Goal: Find specific page/section: Find specific page/section

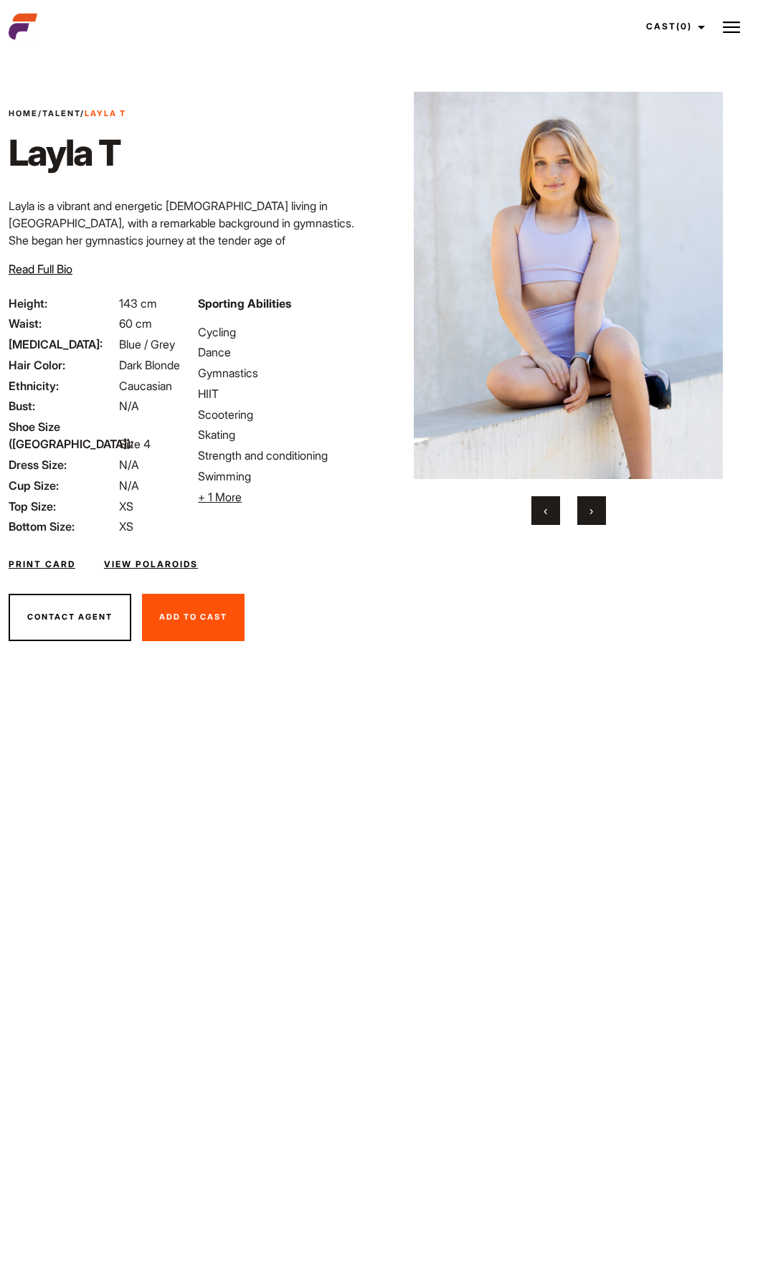
click at [595, 514] on button "›" at bounding box center [591, 510] width 29 height 29
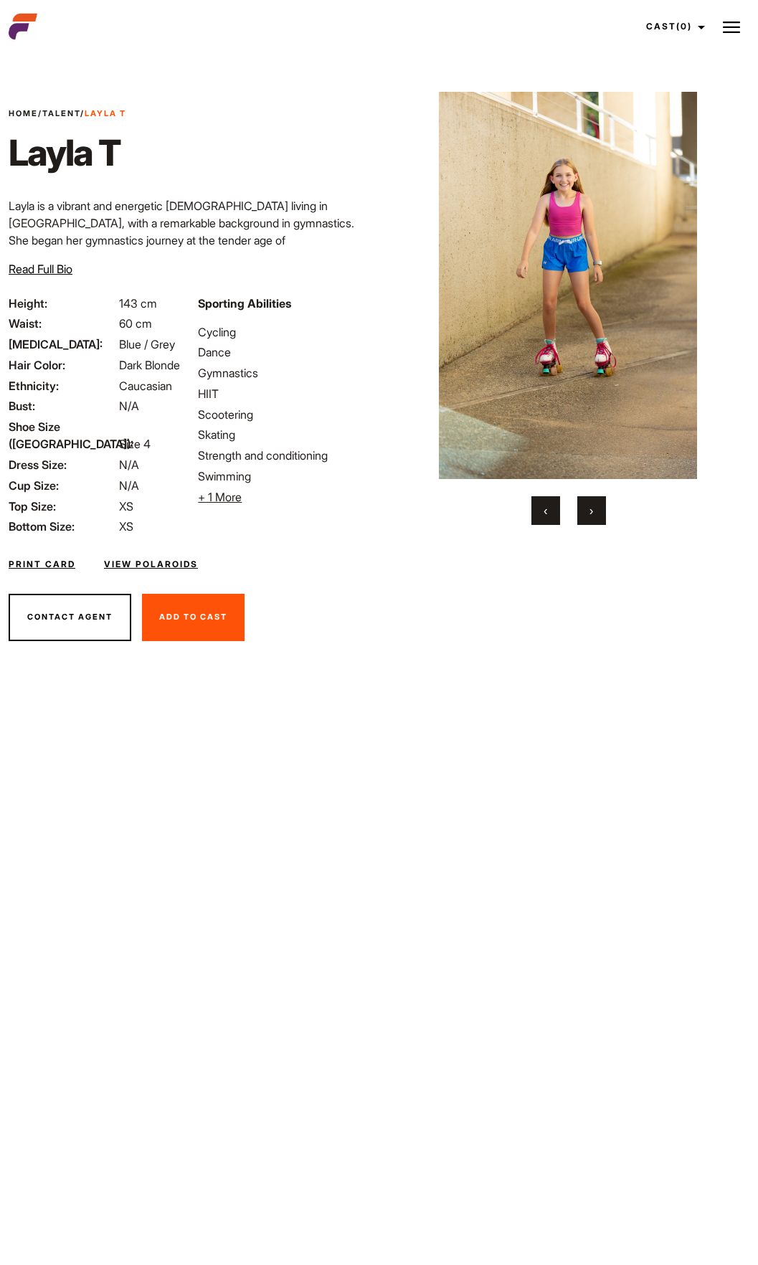
click at [596, 519] on button "›" at bounding box center [591, 510] width 29 height 29
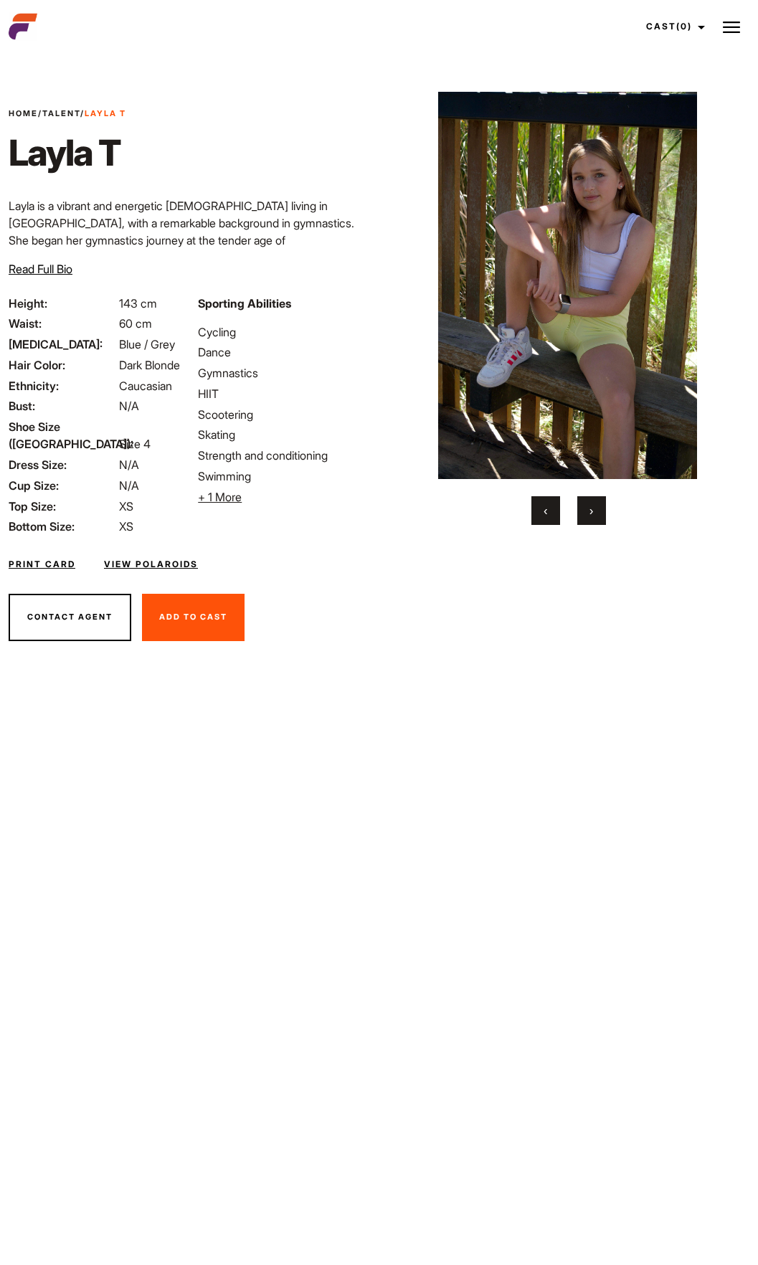
click at [591, 506] on span "›" at bounding box center [591, 510] width 4 height 14
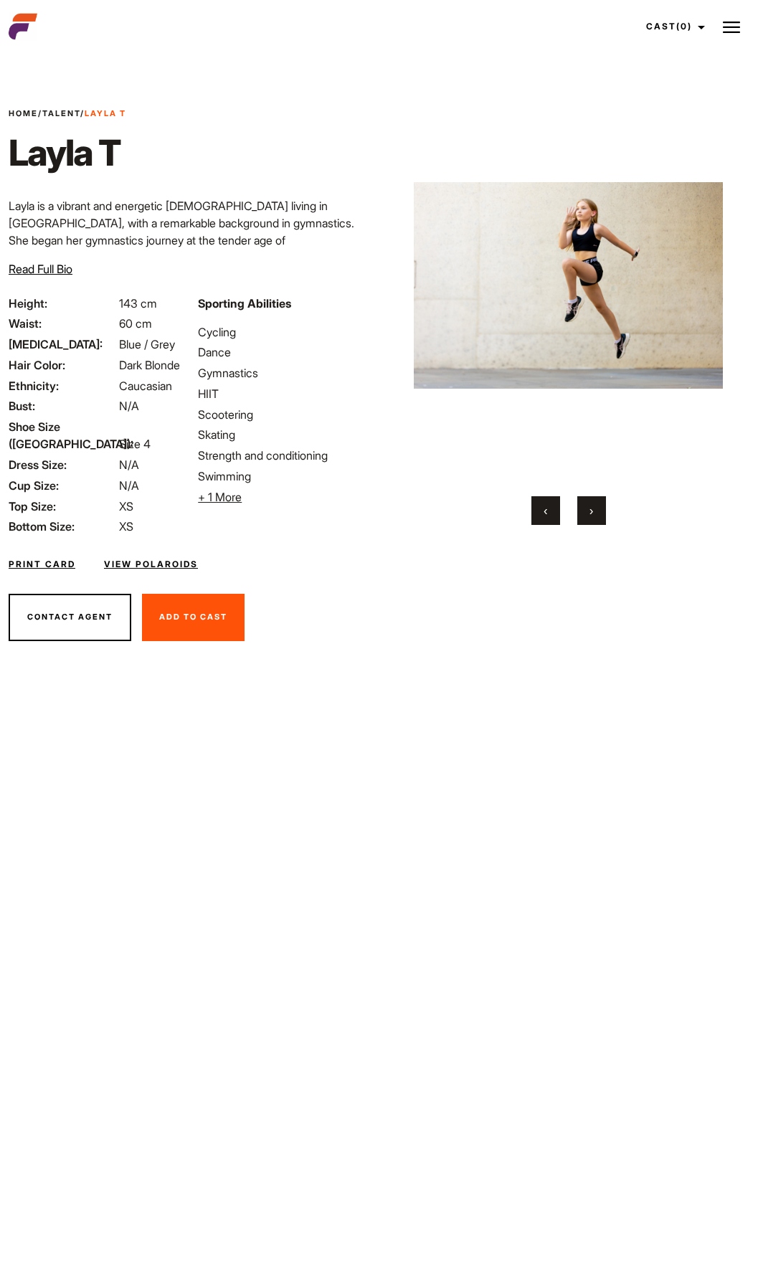
click at [591, 508] on span "›" at bounding box center [591, 510] width 4 height 14
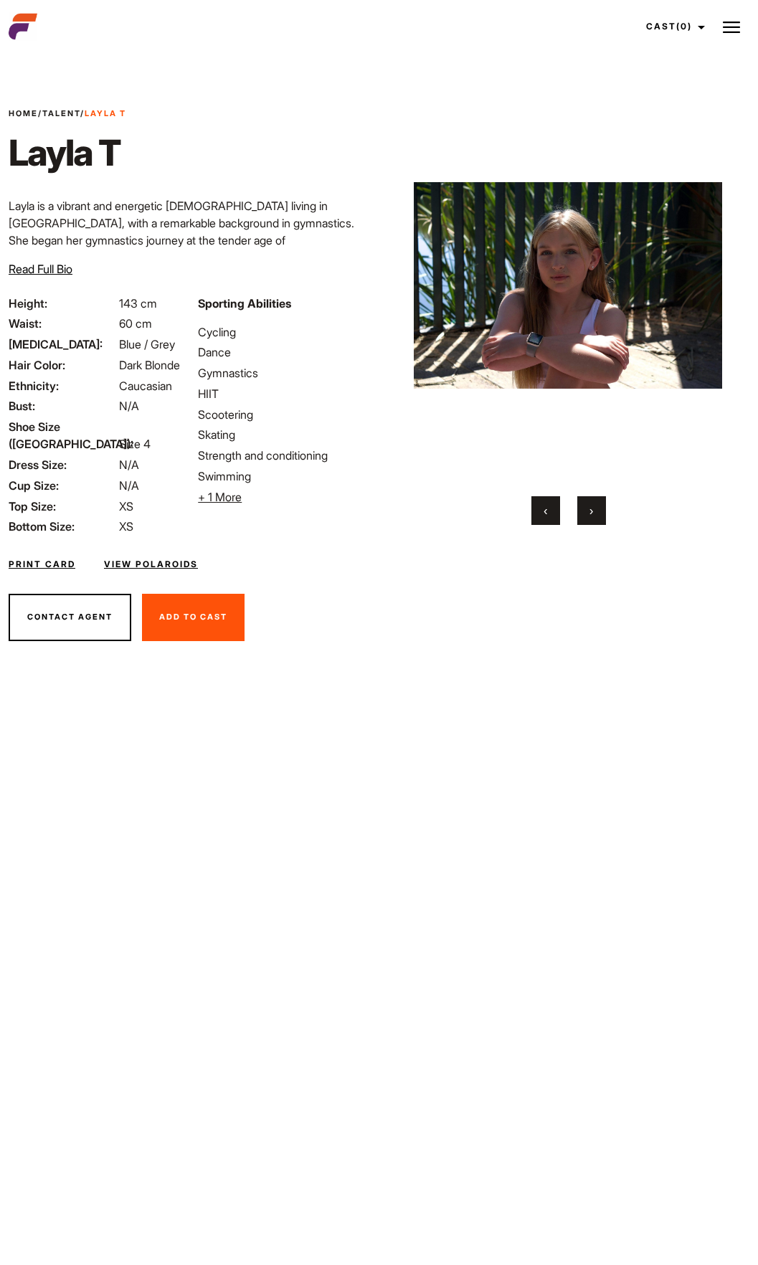
click at [588, 515] on button "›" at bounding box center [591, 510] width 29 height 29
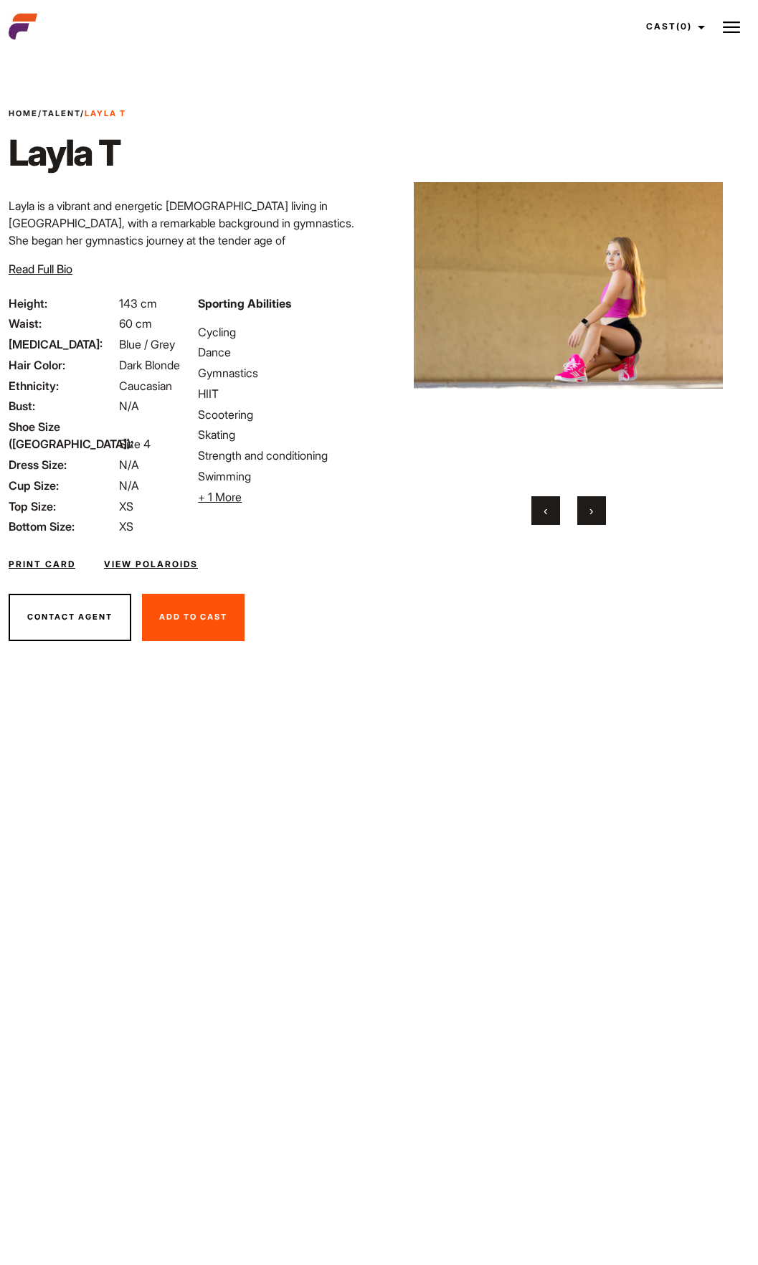
click at [594, 518] on button "›" at bounding box center [591, 510] width 29 height 29
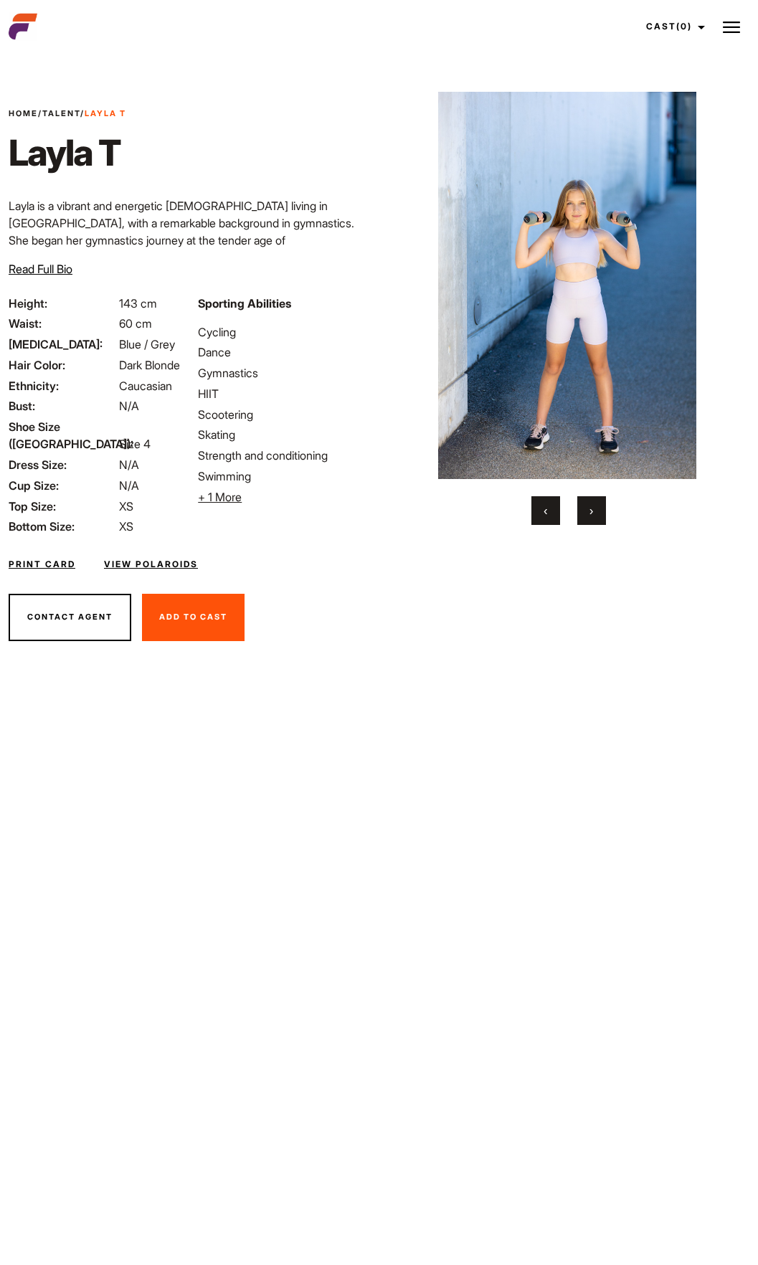
click at [588, 506] on button "›" at bounding box center [591, 510] width 29 height 29
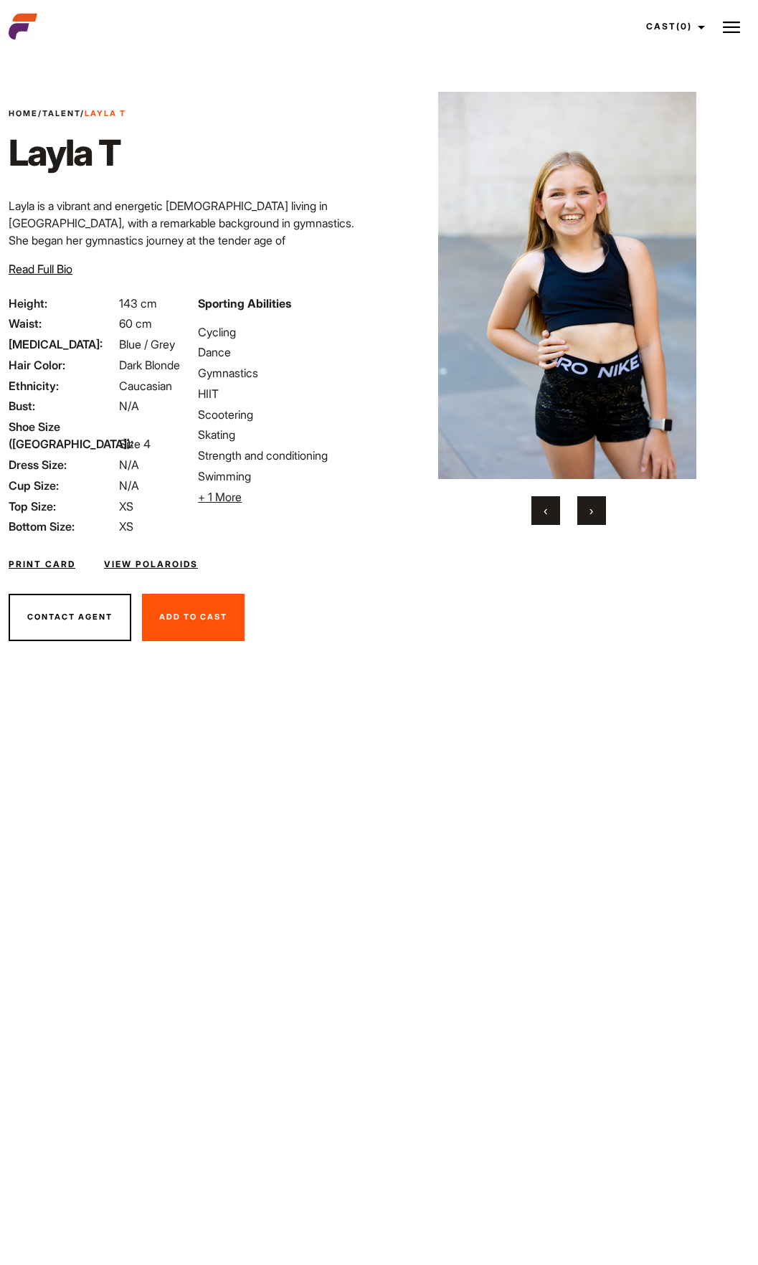
click at [584, 511] on button "›" at bounding box center [591, 510] width 29 height 29
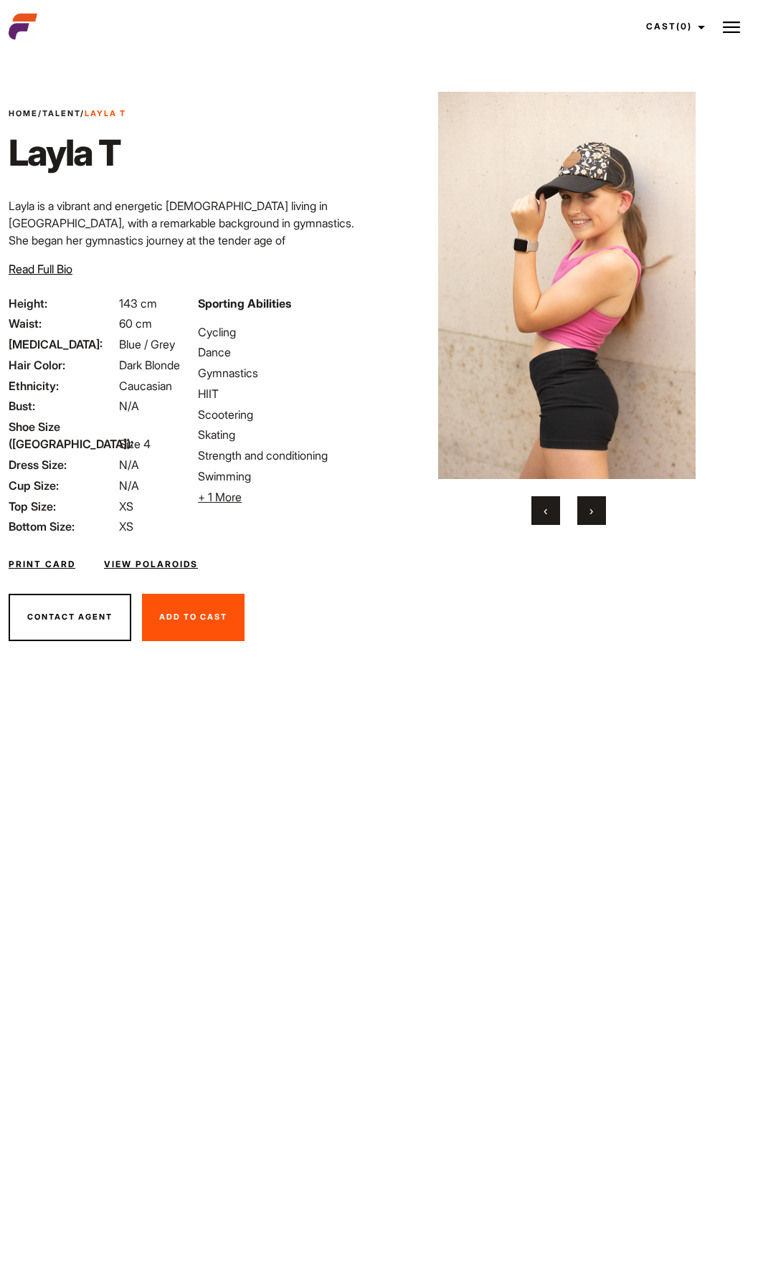
click at [589, 510] on span "›" at bounding box center [591, 510] width 4 height 14
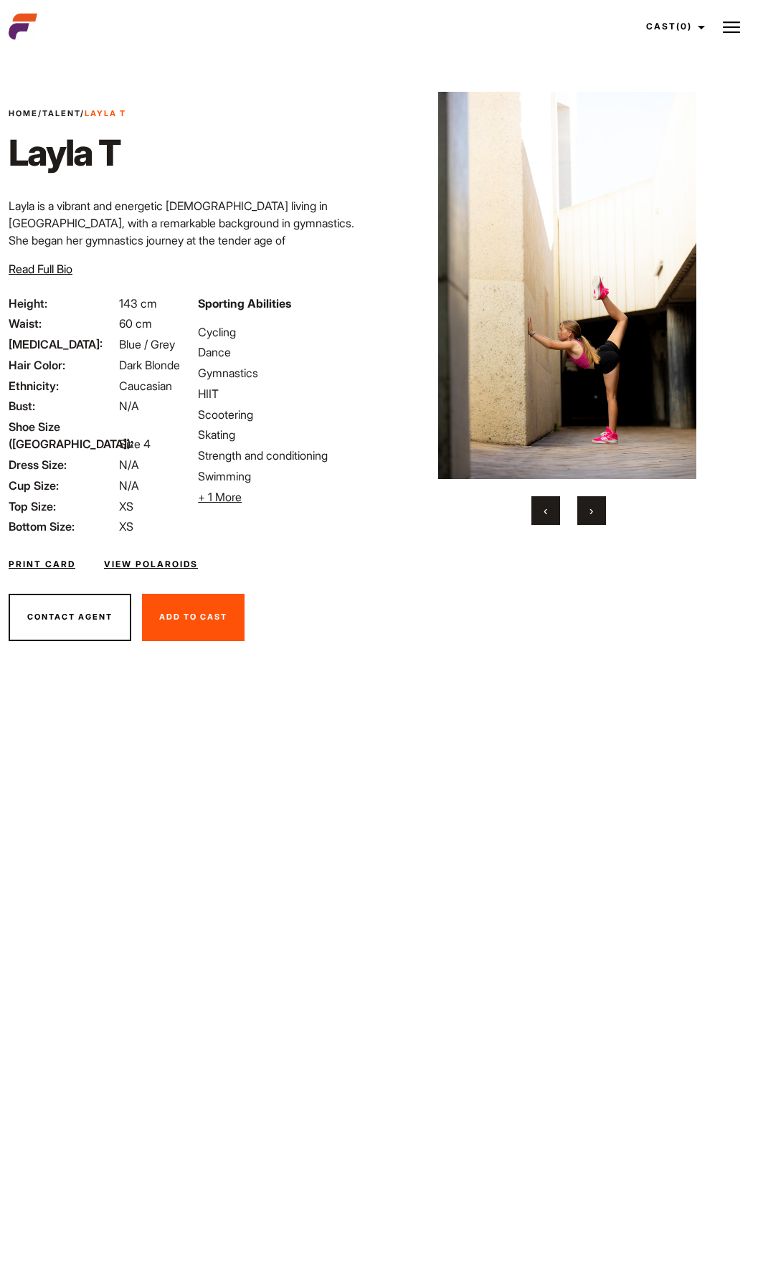
click at [589, 510] on span "›" at bounding box center [591, 510] width 4 height 14
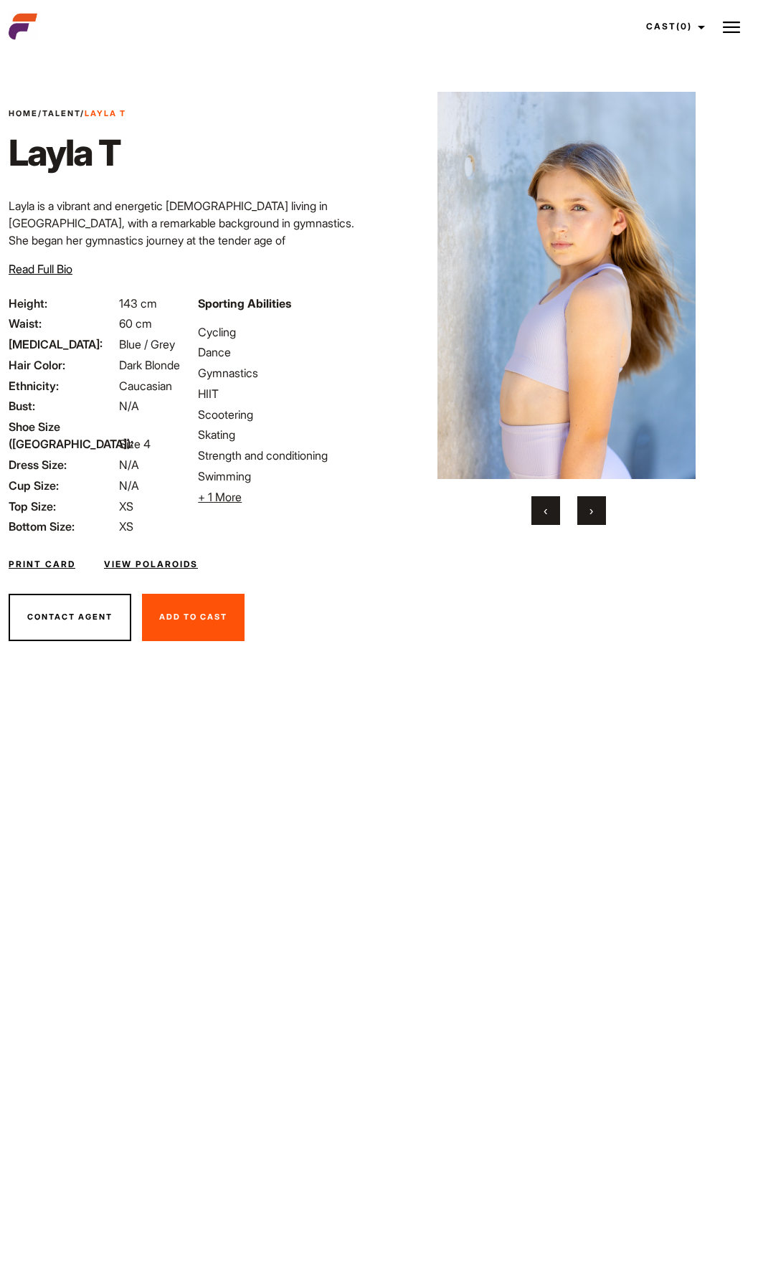
click at [593, 512] on button "›" at bounding box center [591, 510] width 29 height 29
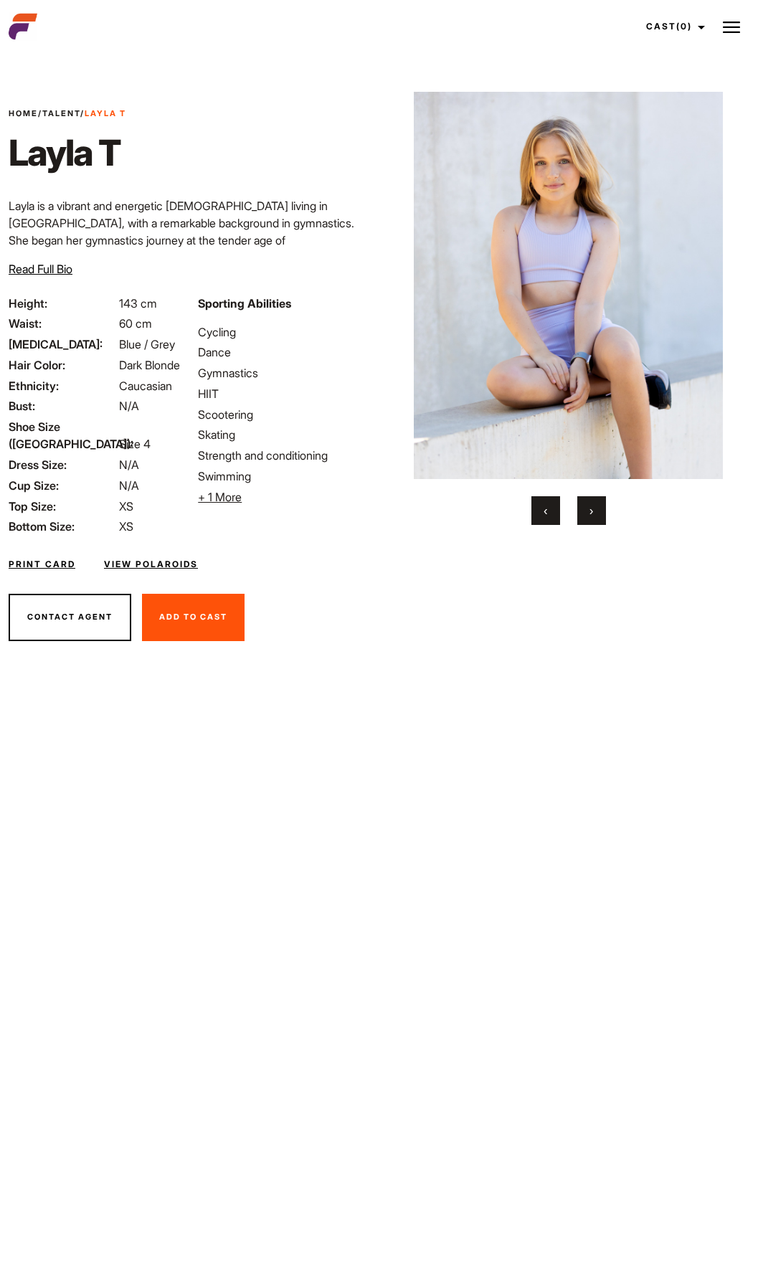
click at [587, 513] on button "›" at bounding box center [591, 510] width 29 height 29
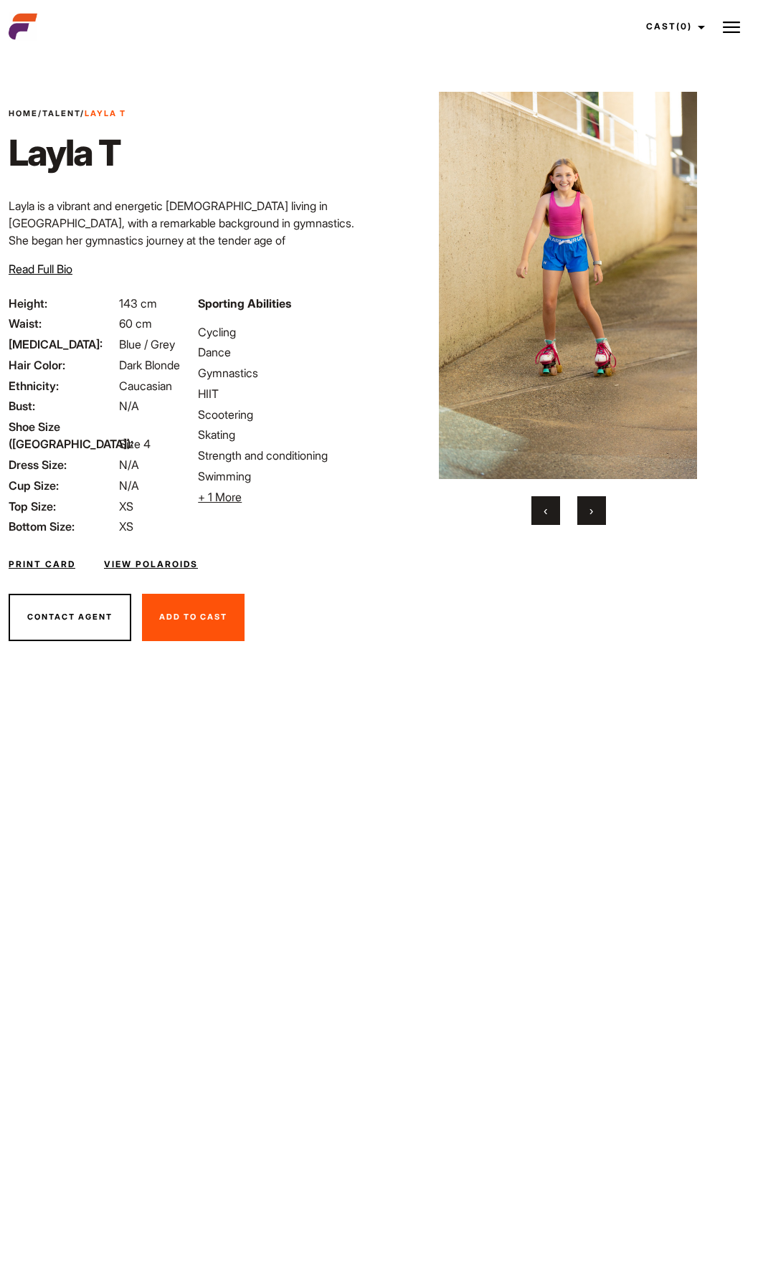
click at [591, 514] on span "›" at bounding box center [591, 510] width 4 height 14
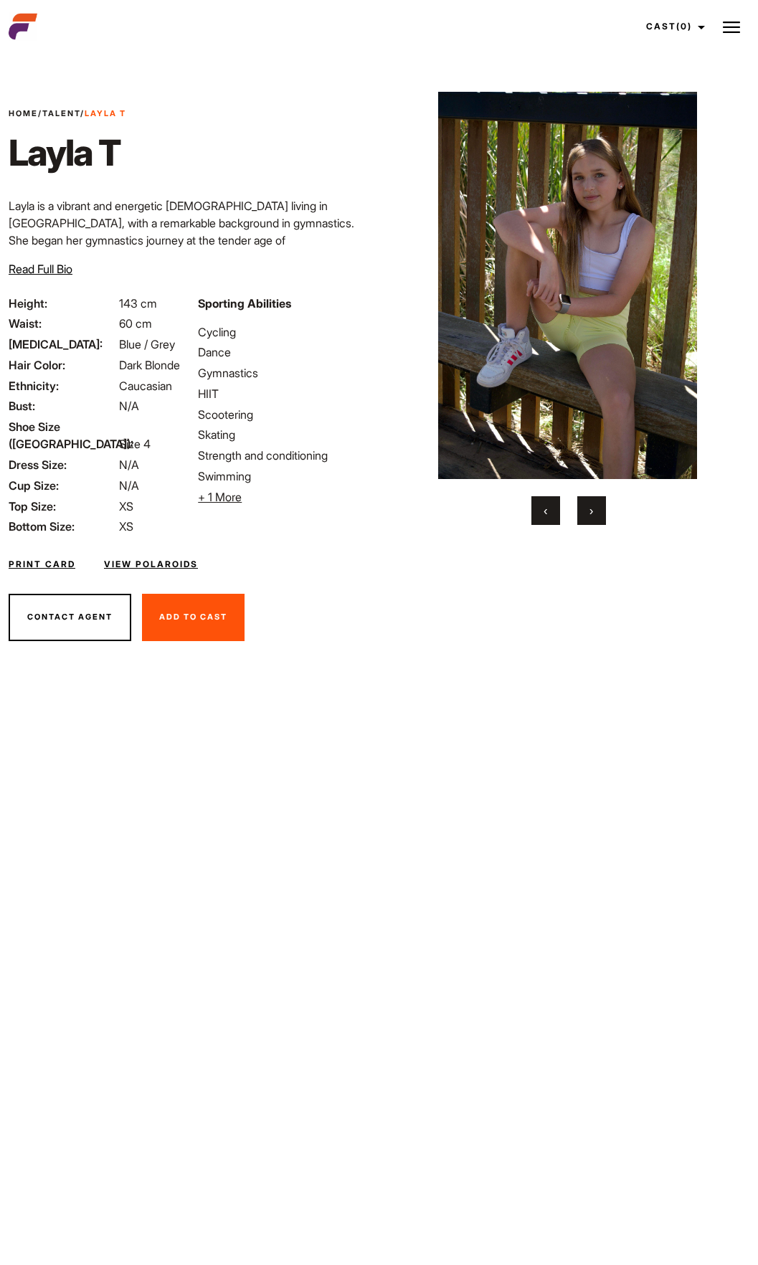
click at [70, 111] on link "Talent" at bounding box center [61, 113] width 38 height 10
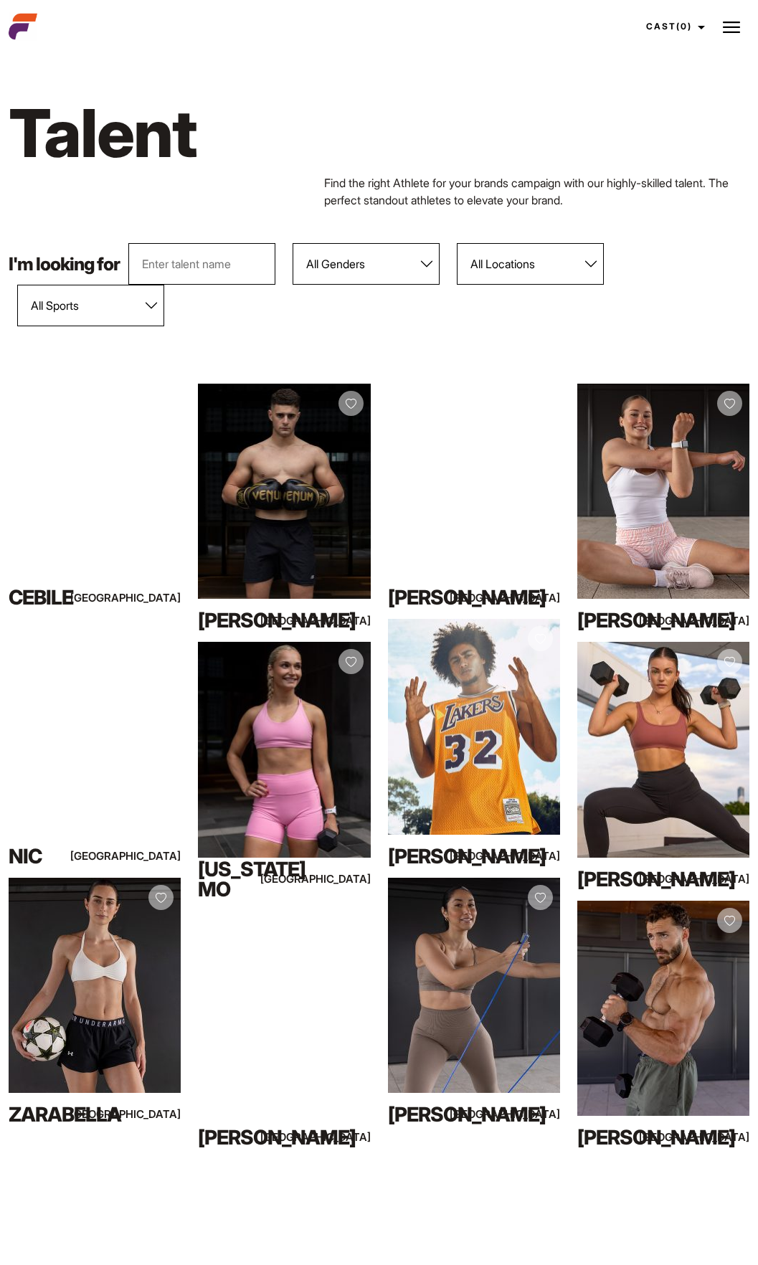
click at [353, 258] on select "All Genders [DEMOGRAPHIC_DATA] [DEMOGRAPHIC_DATA]" at bounding box center [366, 264] width 147 height 42
select select "104"
click at [293, 243] on select "All Genders [DEMOGRAPHIC_DATA] [DEMOGRAPHIC_DATA]" at bounding box center [366, 264] width 147 height 42
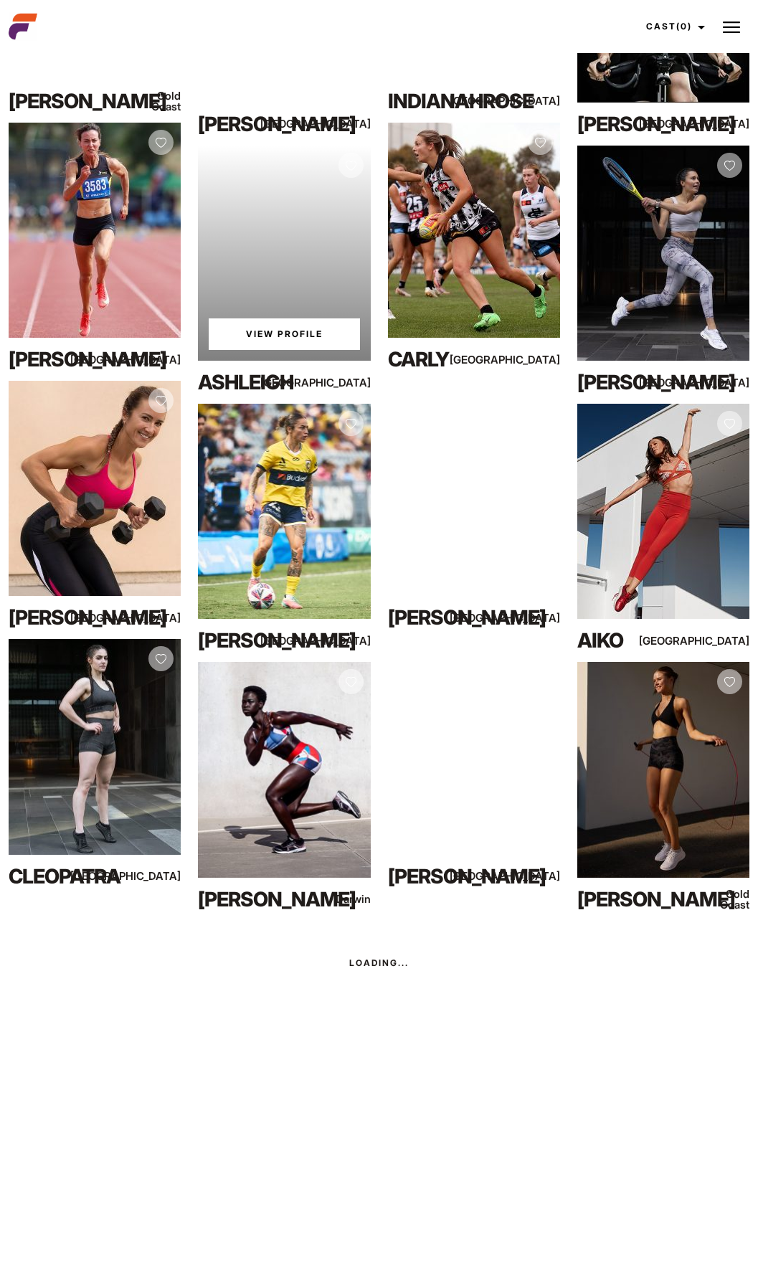
scroll to position [2965, 0]
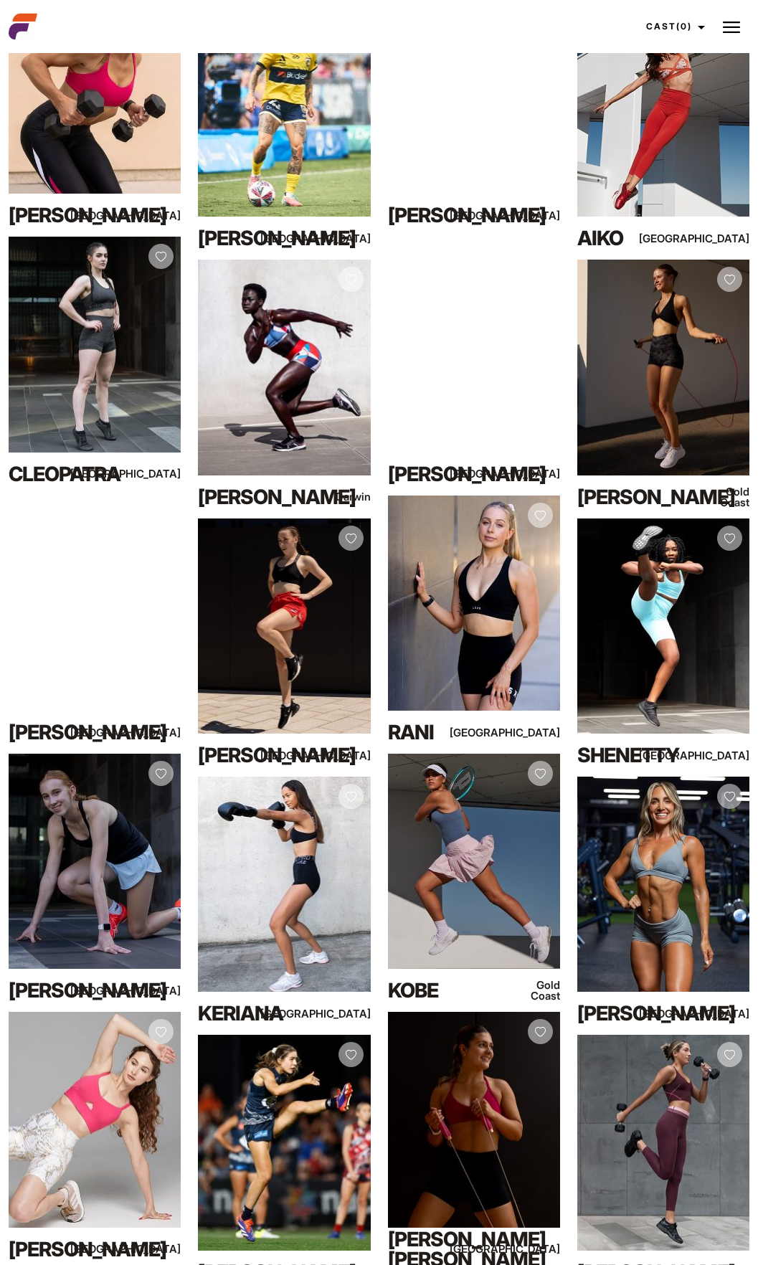
click at [732, 19] on img at bounding box center [731, 27] width 17 height 17
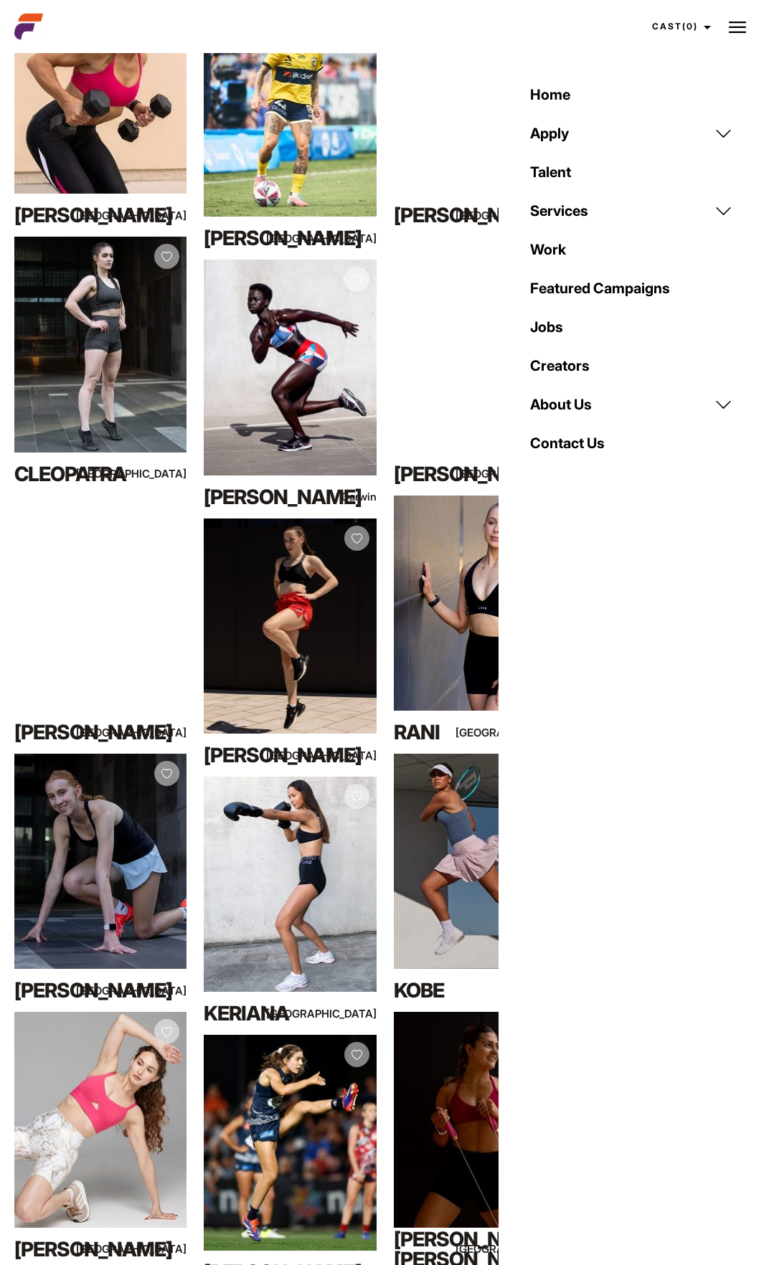
scroll to position [2995, 0]
